Goal: Navigation & Orientation: Understand site structure

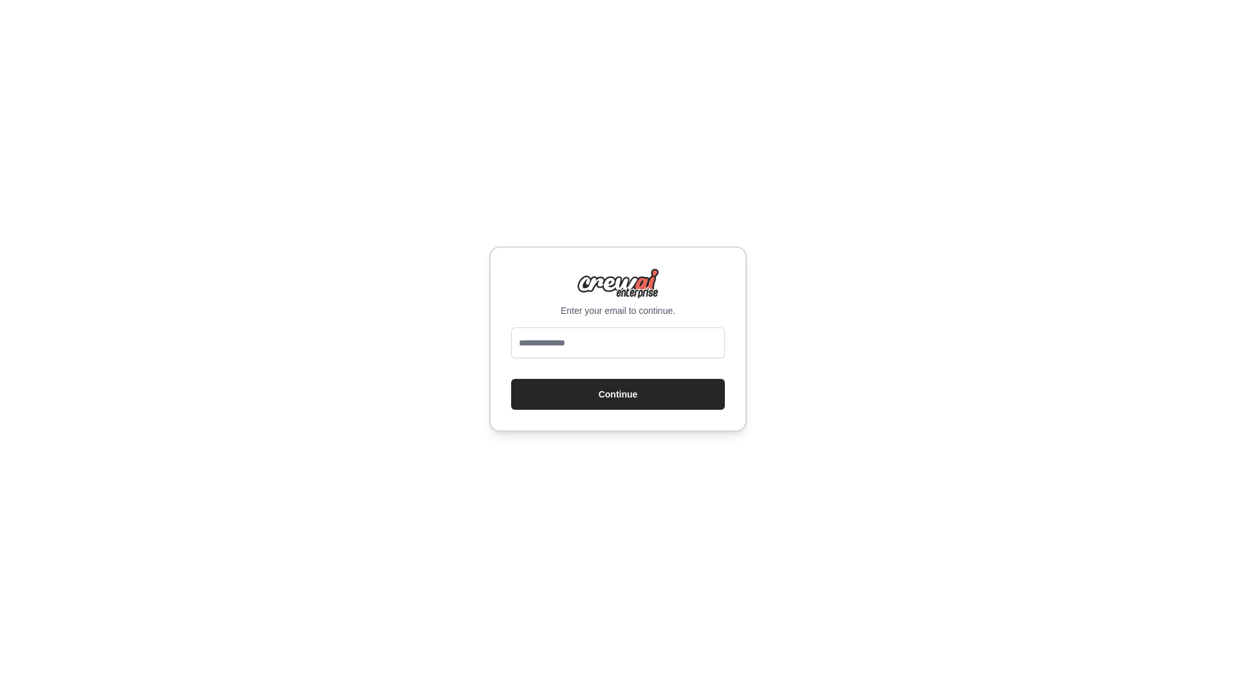
click at [622, 337] on input "email" at bounding box center [618, 343] width 214 height 31
type input "**********"
click at [637, 393] on button "Continue" at bounding box center [618, 394] width 214 height 31
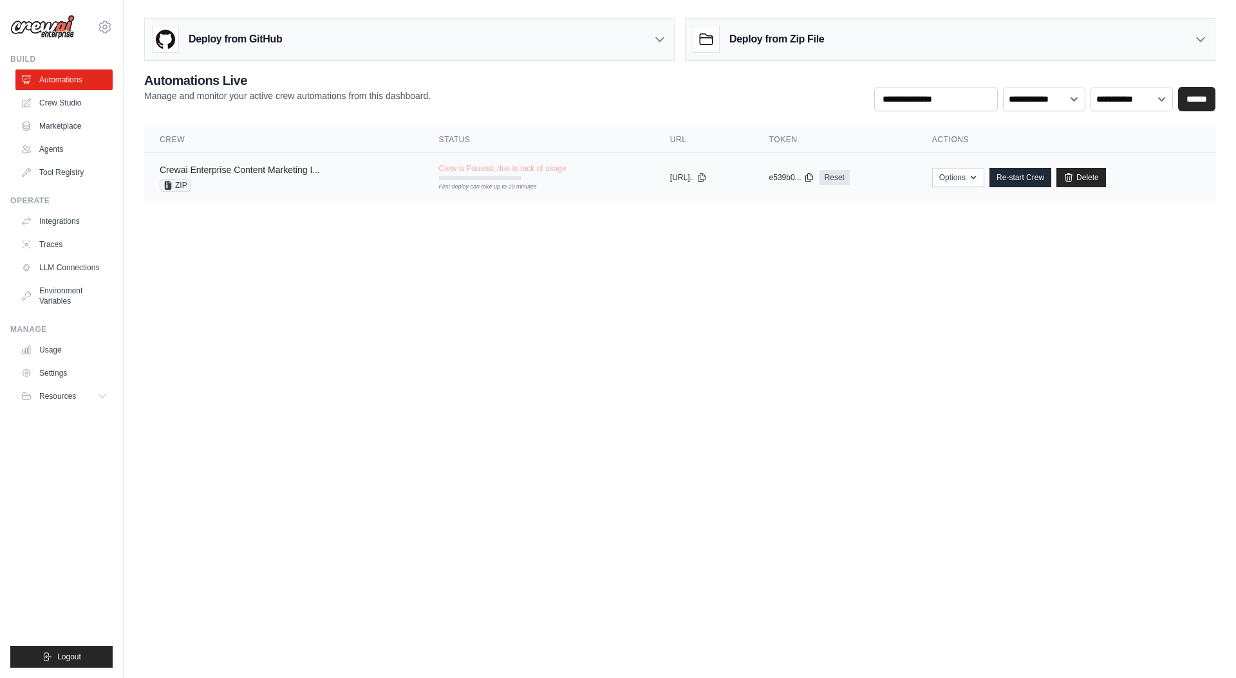
click at [248, 169] on link "Crewai Enterprise Content Marketing I..." at bounding box center [240, 170] width 160 height 10
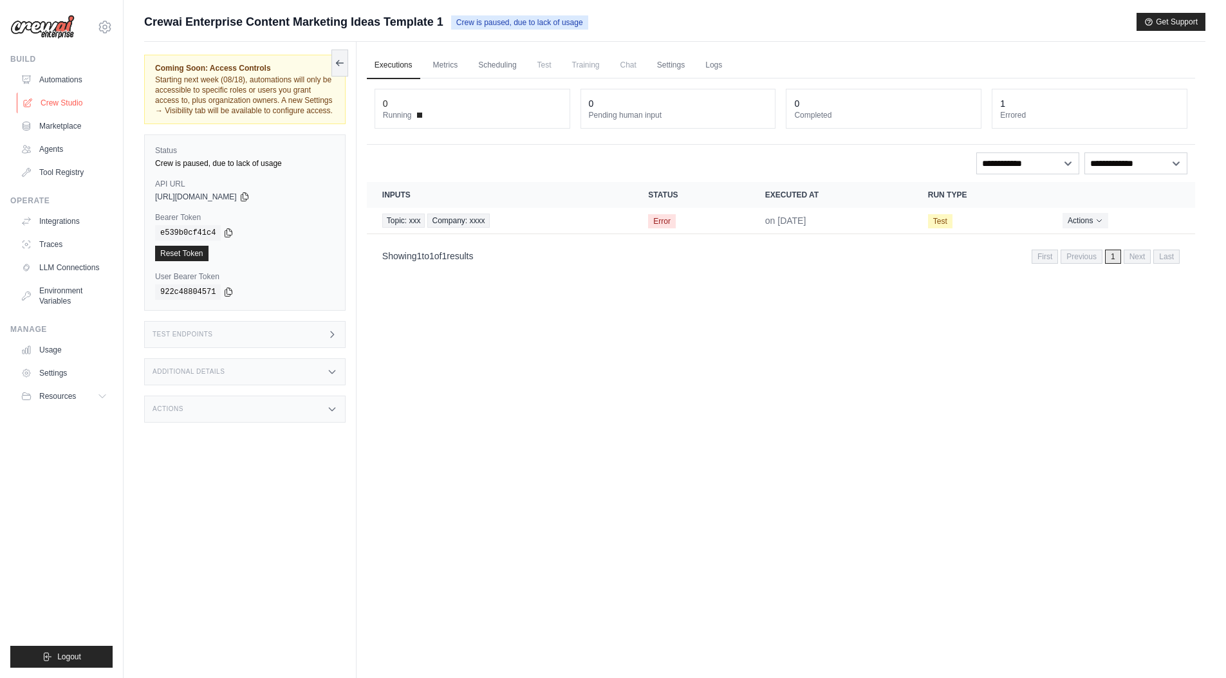
click at [58, 106] on link "Crew Studio" at bounding box center [65, 103] width 97 height 21
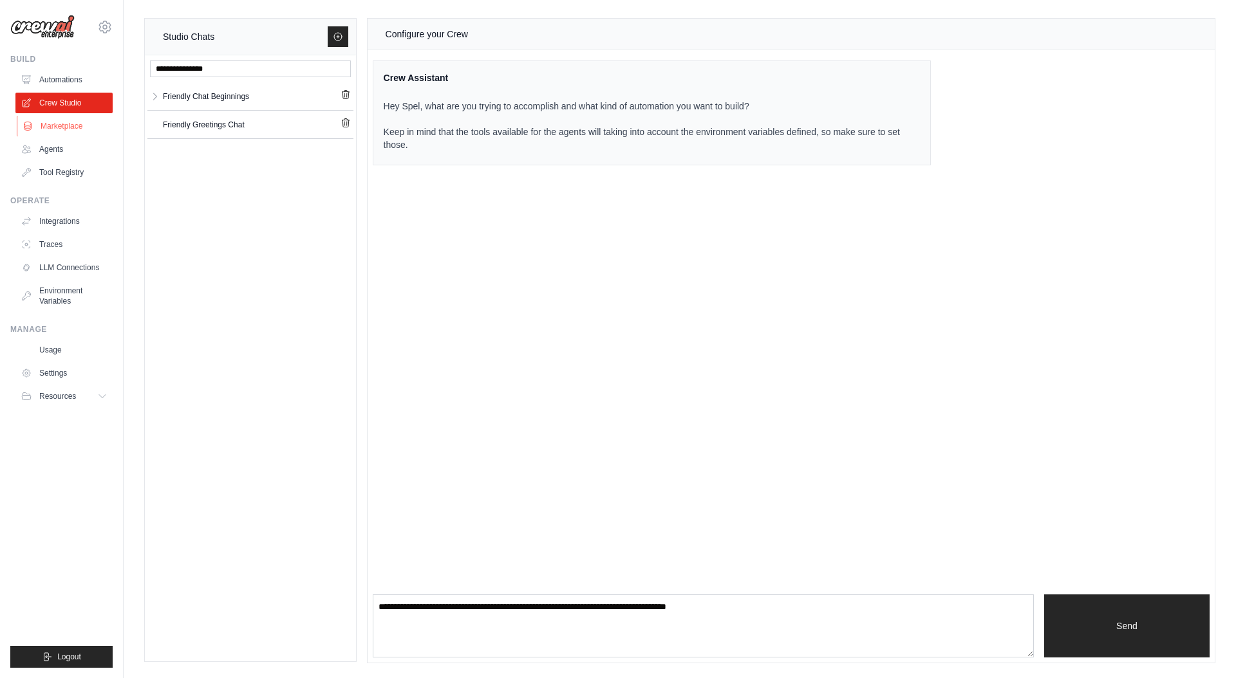
click at [67, 128] on link "Marketplace" at bounding box center [65, 126] width 97 height 21
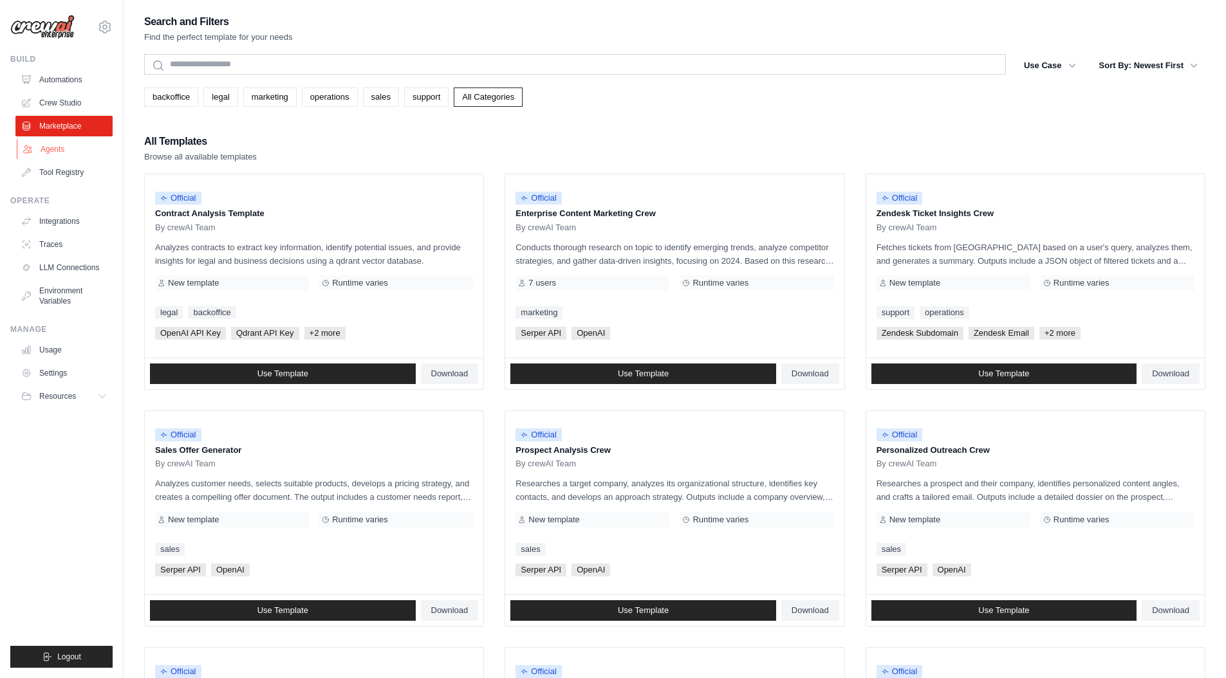
click at [58, 140] on link "Agents" at bounding box center [65, 149] width 97 height 21
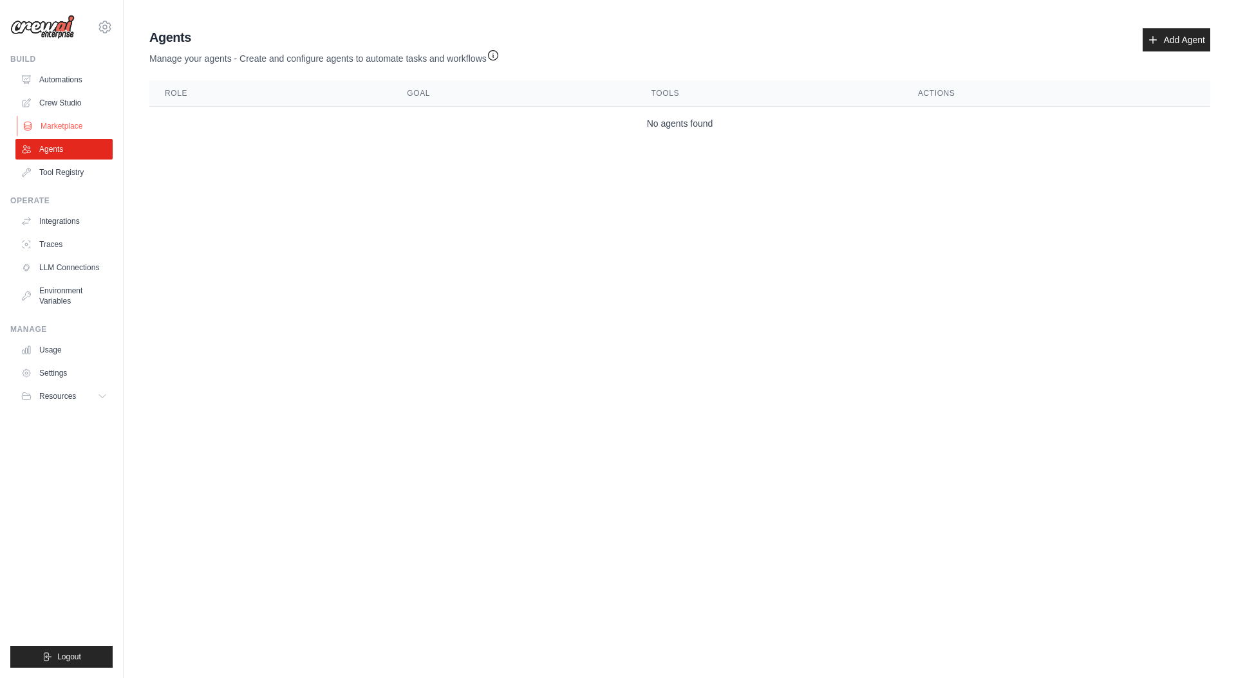
click at [68, 129] on link "Marketplace" at bounding box center [65, 126] width 97 height 21
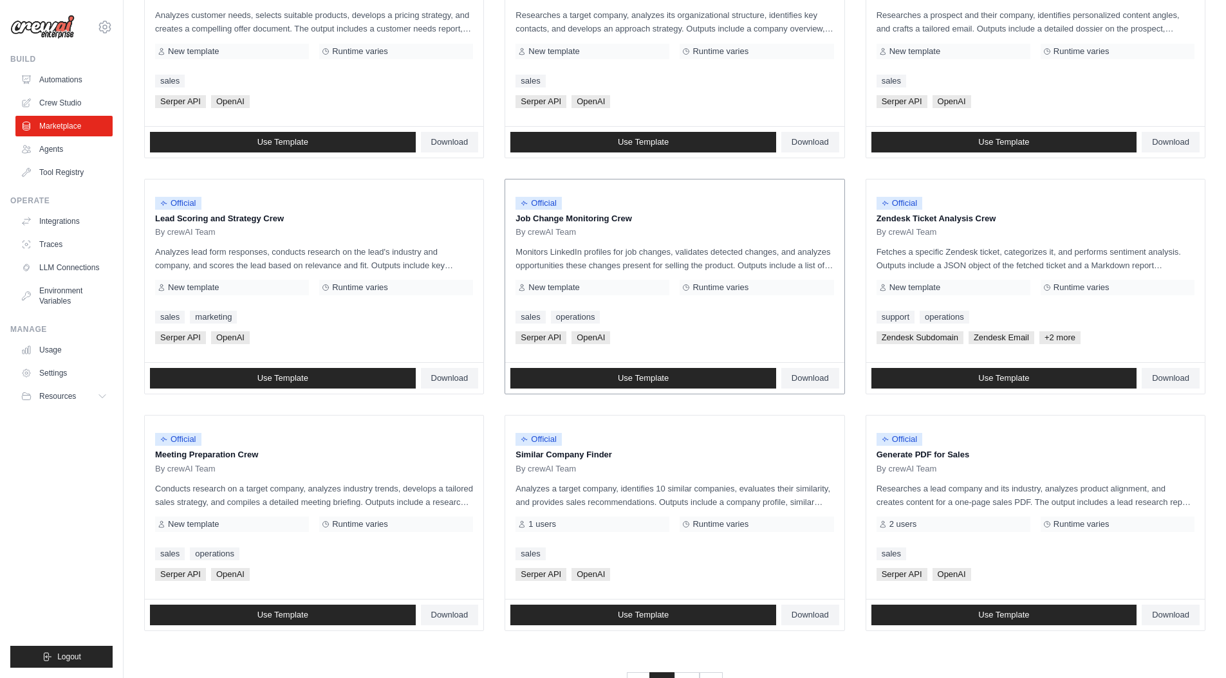
scroll to position [514, 0]
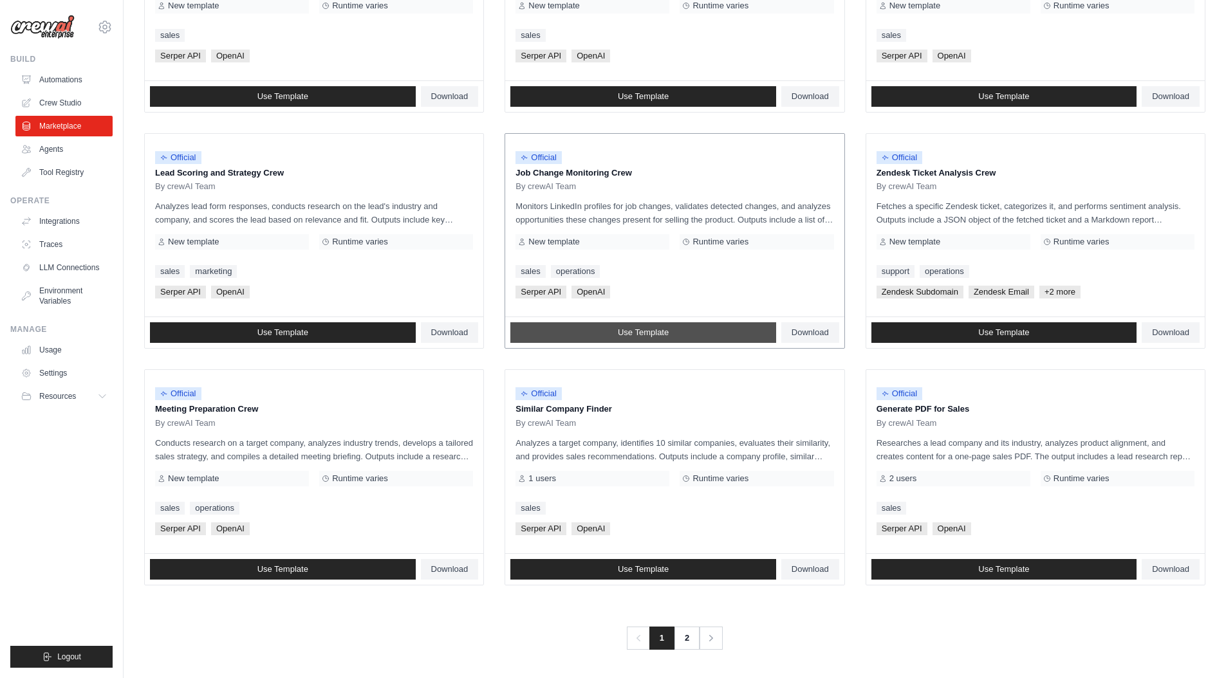
click at [590, 335] on link "Use Template" at bounding box center [643, 332] width 266 height 21
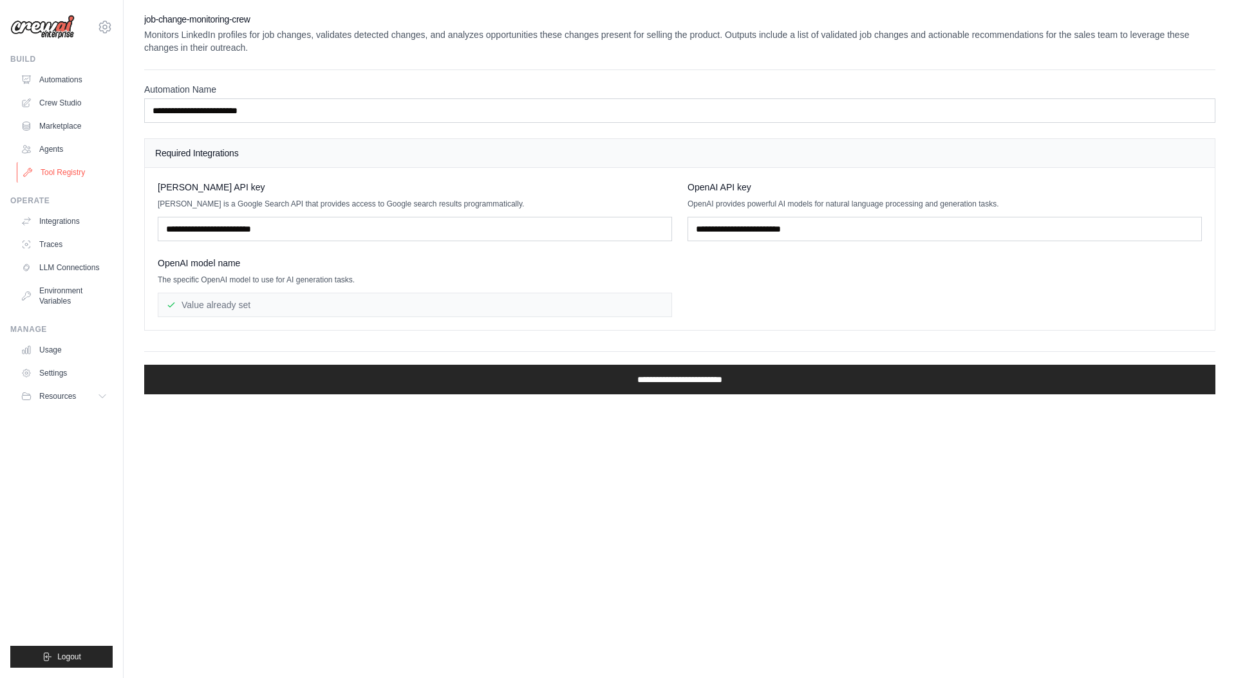
click at [51, 172] on link "Tool Registry" at bounding box center [65, 172] width 97 height 21
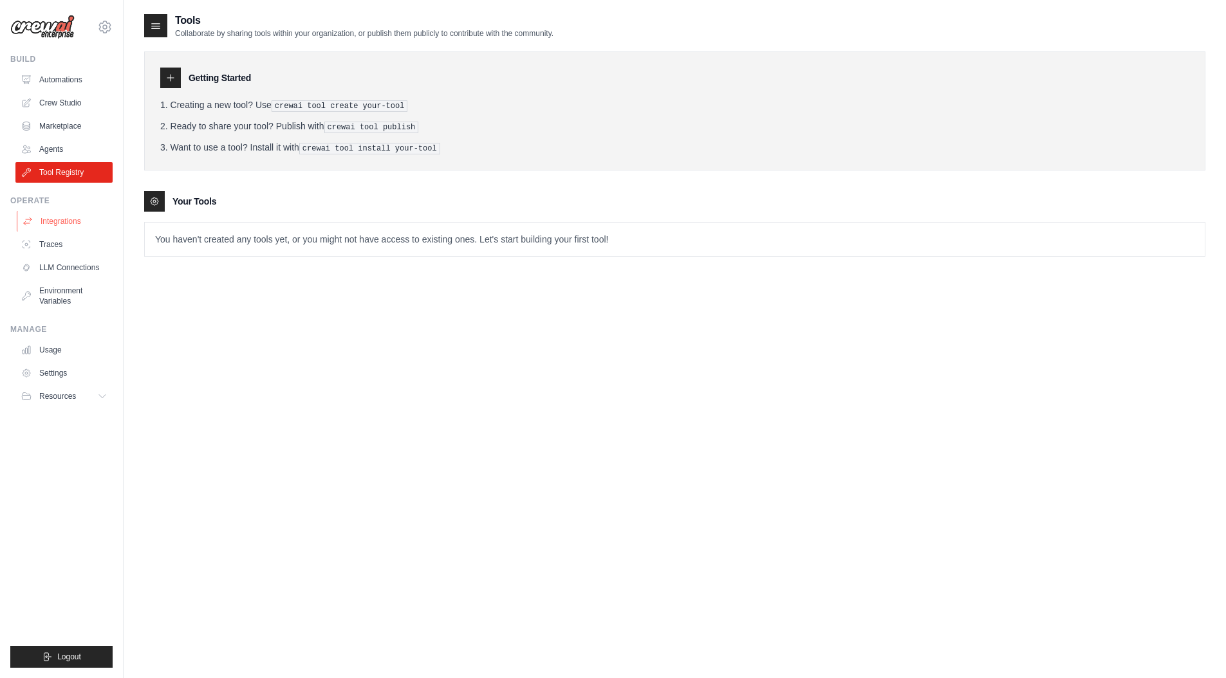
click at [57, 225] on link "Integrations" at bounding box center [65, 221] width 97 height 21
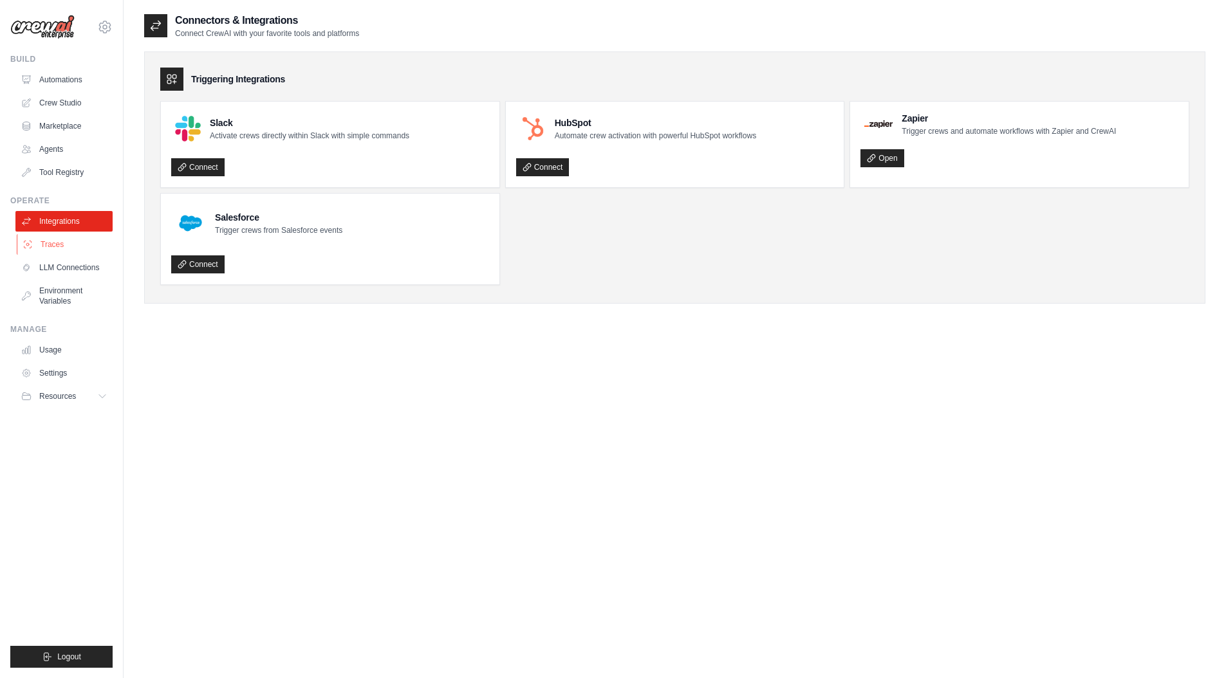
click at [58, 243] on link "Traces" at bounding box center [65, 244] width 97 height 21
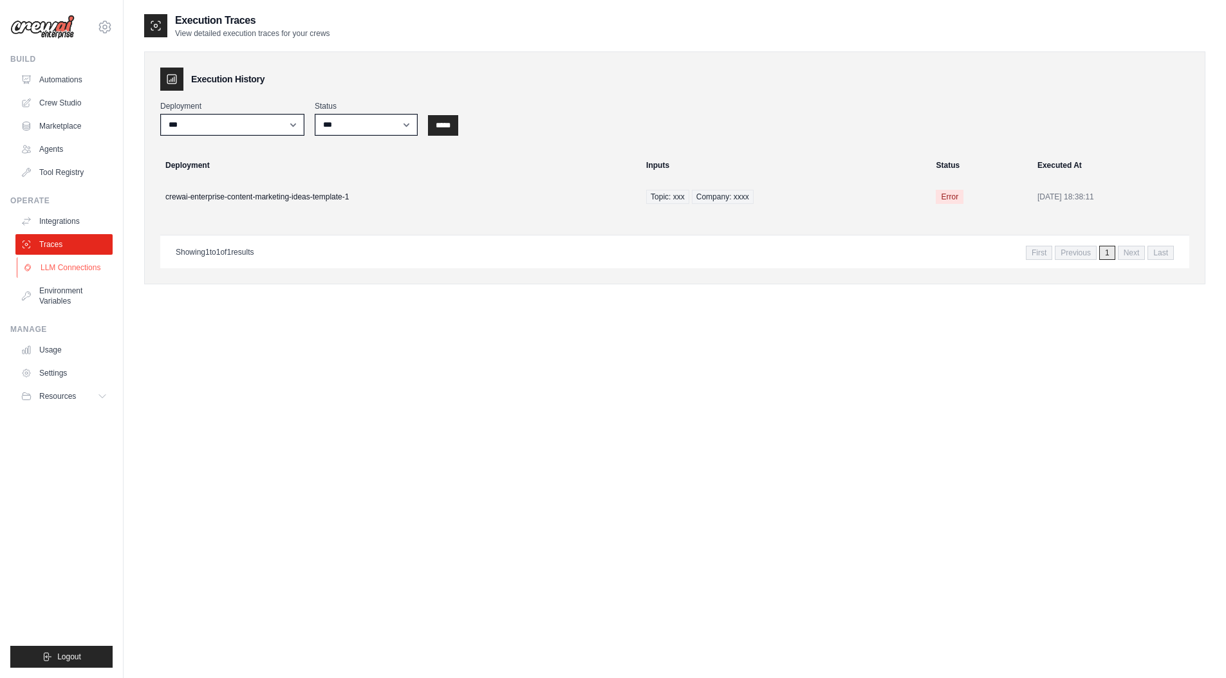
click at [63, 270] on link "LLM Connections" at bounding box center [65, 267] width 97 height 21
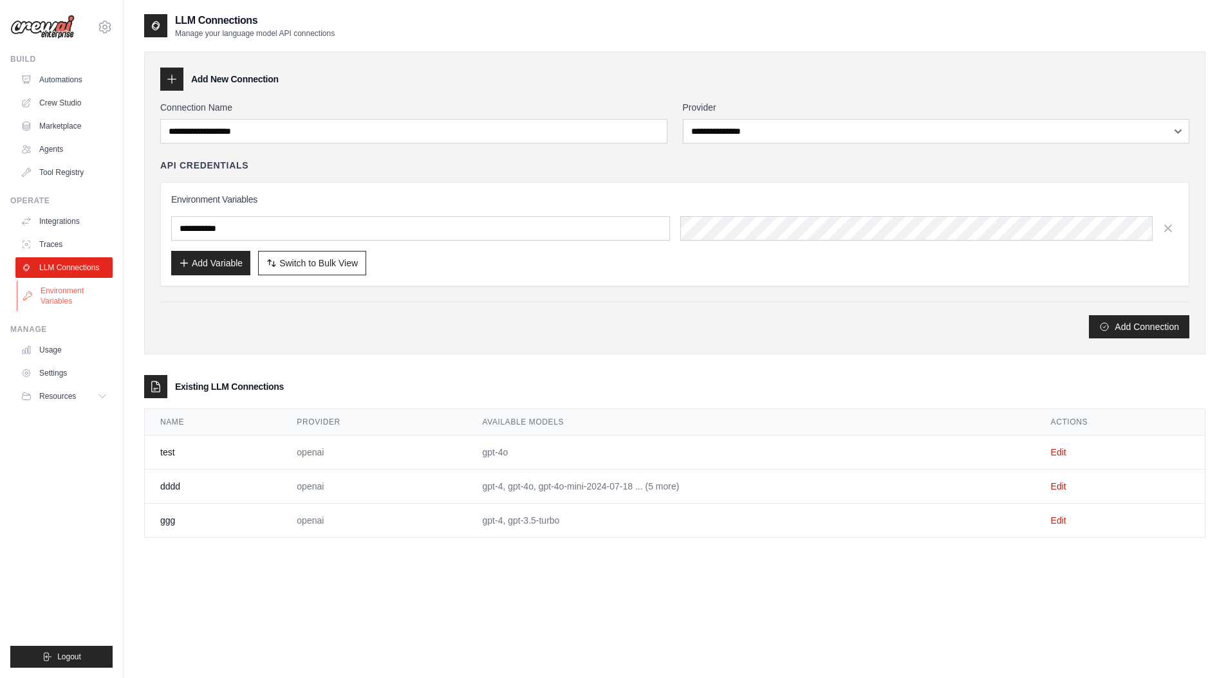
click at [65, 292] on link "Environment Variables" at bounding box center [65, 296] width 97 height 31
